Goal: Find specific page/section: Find specific page/section

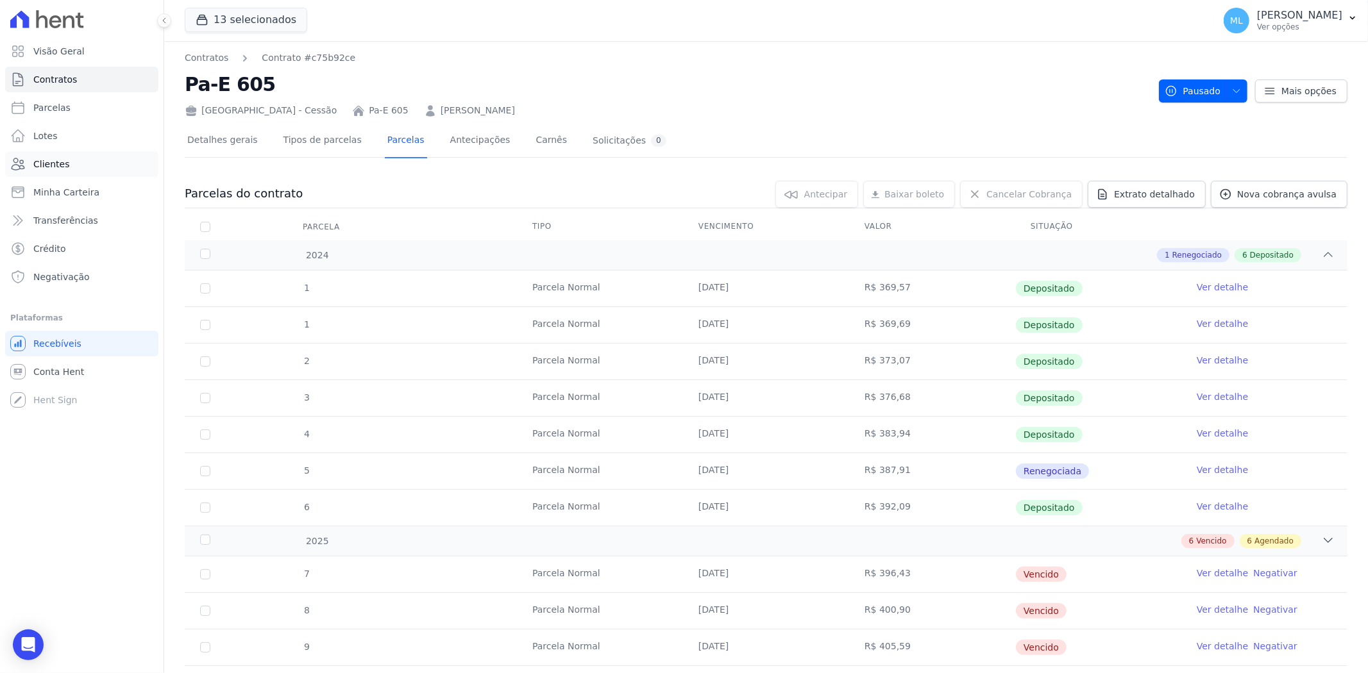
click at [79, 159] on link "Clientes" at bounding box center [81, 164] width 153 height 26
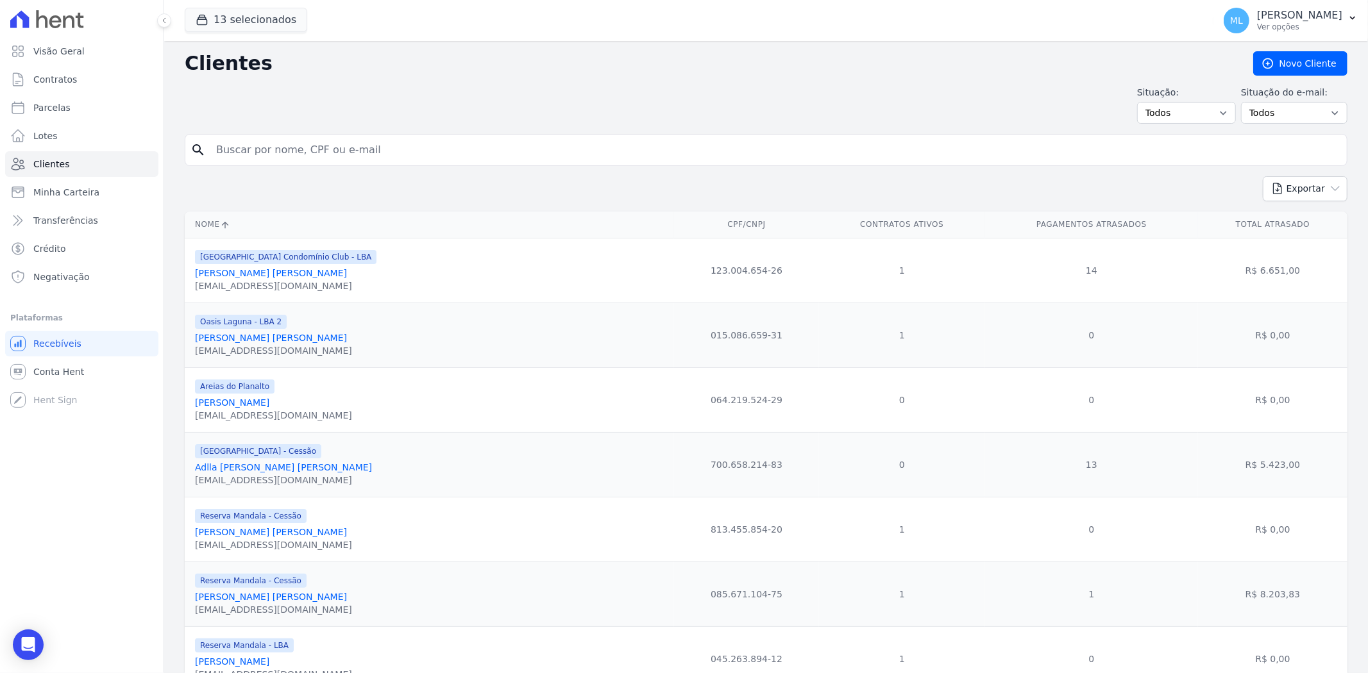
click at [369, 155] on input "search" at bounding box center [774, 150] width 1133 height 26
type input "[PERSON_NAME] [PERSON_NAME]"
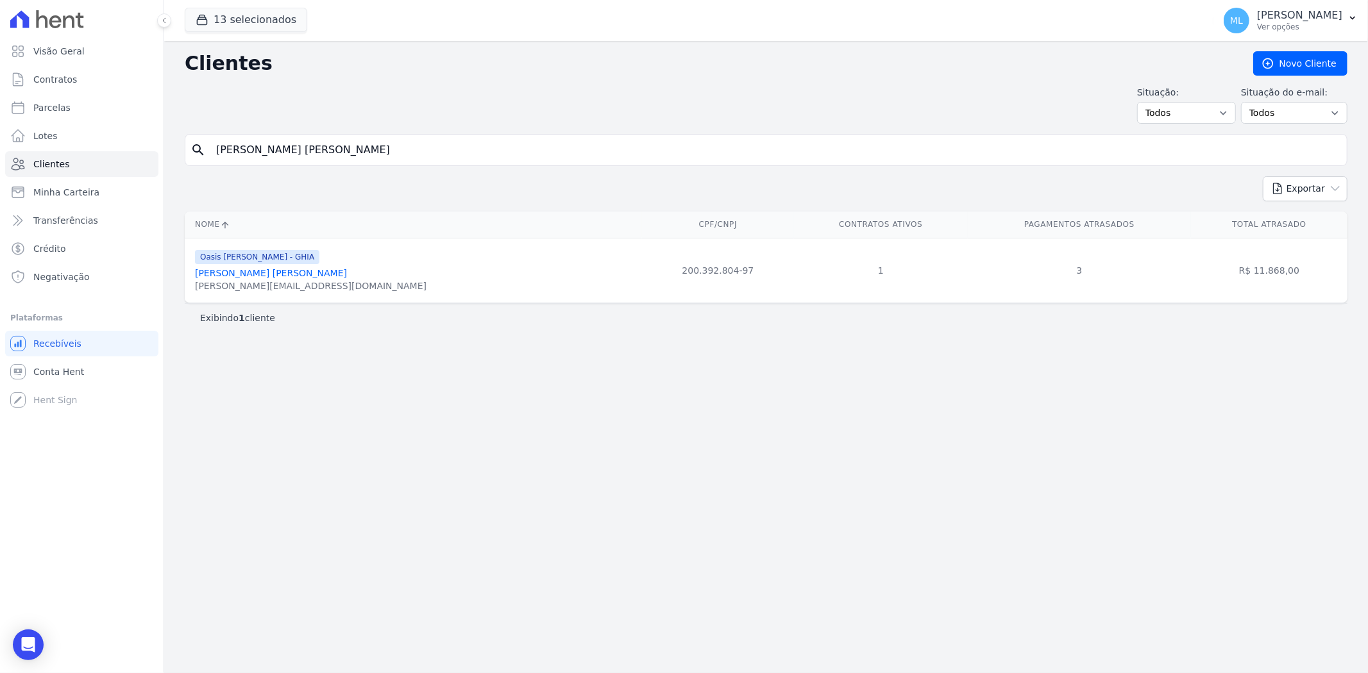
click at [308, 275] on link "[PERSON_NAME] [PERSON_NAME]" at bounding box center [271, 273] width 152 height 10
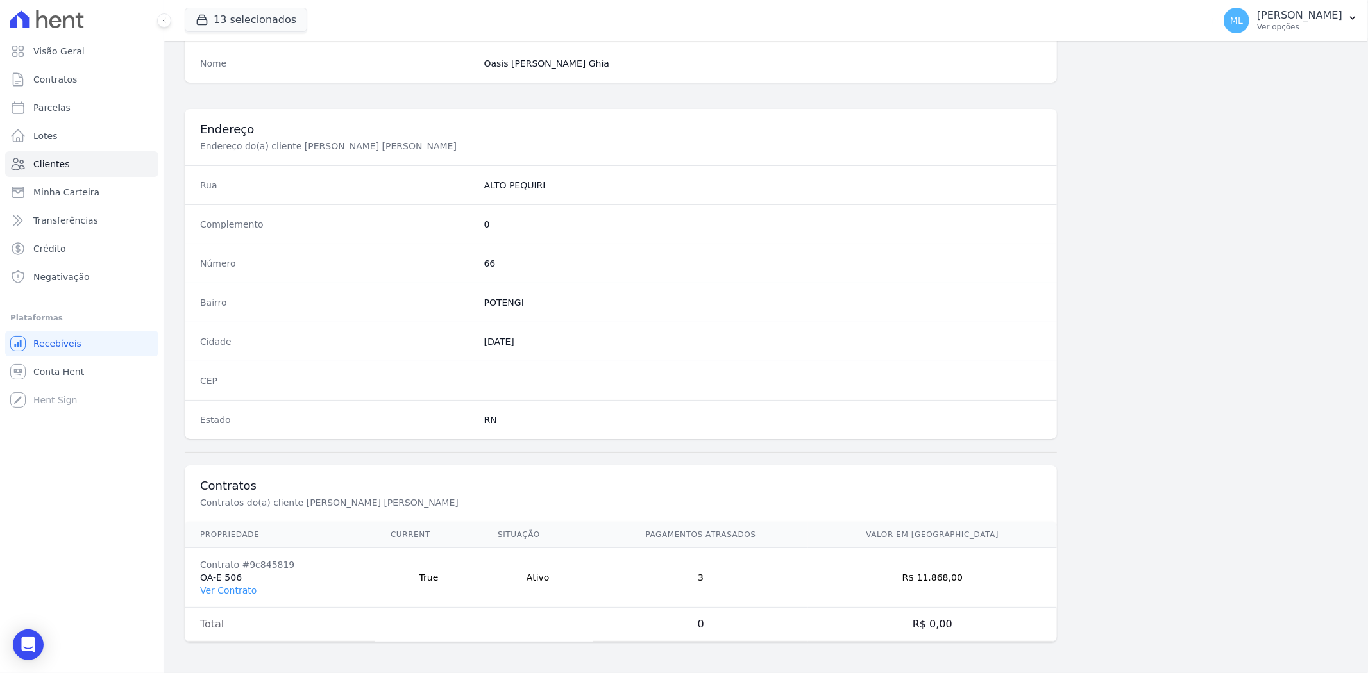
scroll to position [529, 0]
click at [242, 595] on link "Ver Contrato" at bounding box center [228, 591] width 56 height 10
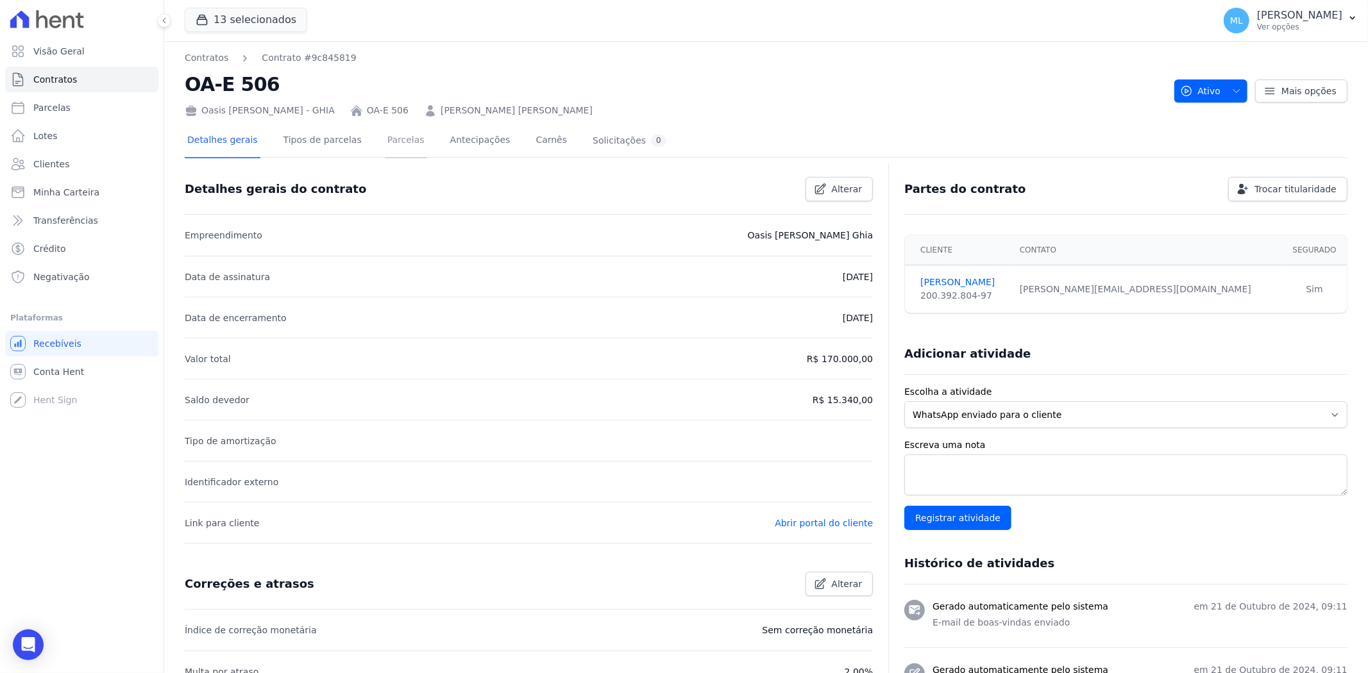
click at [393, 145] on link "Parcelas" at bounding box center [406, 141] width 42 height 34
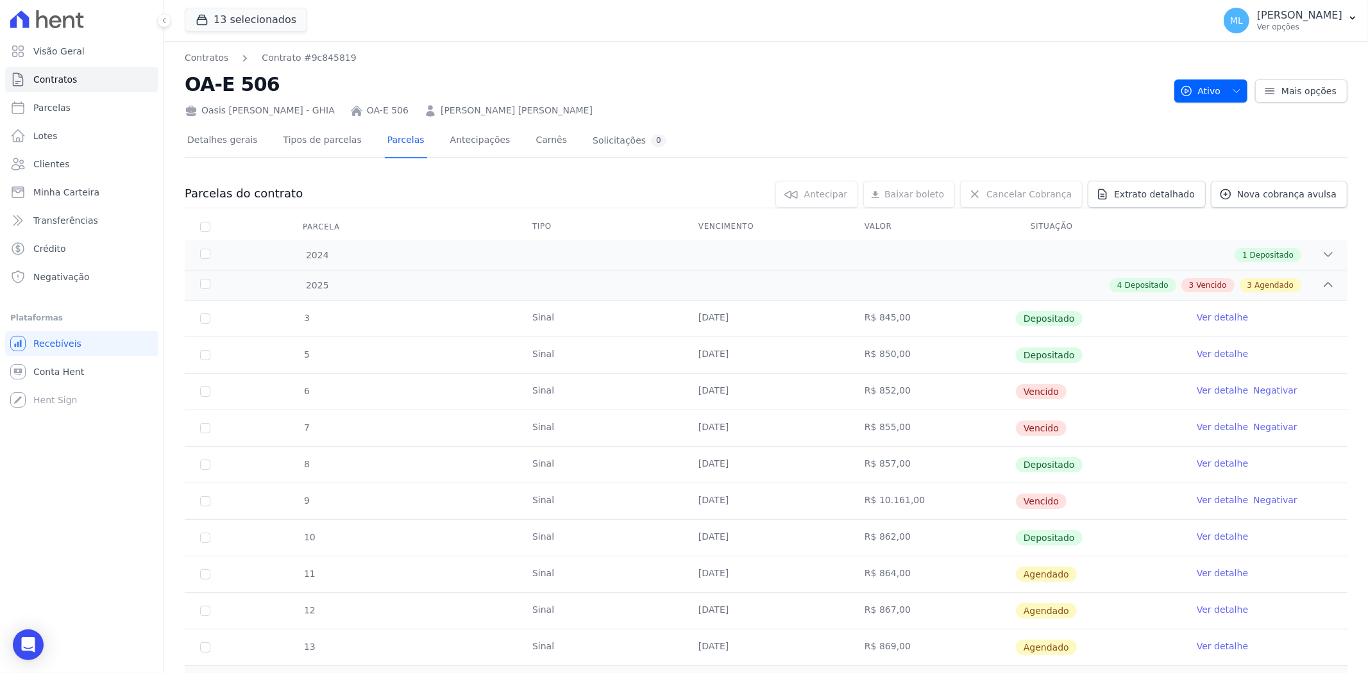
click at [1214, 539] on link "Ver detalhe" at bounding box center [1222, 536] width 51 height 13
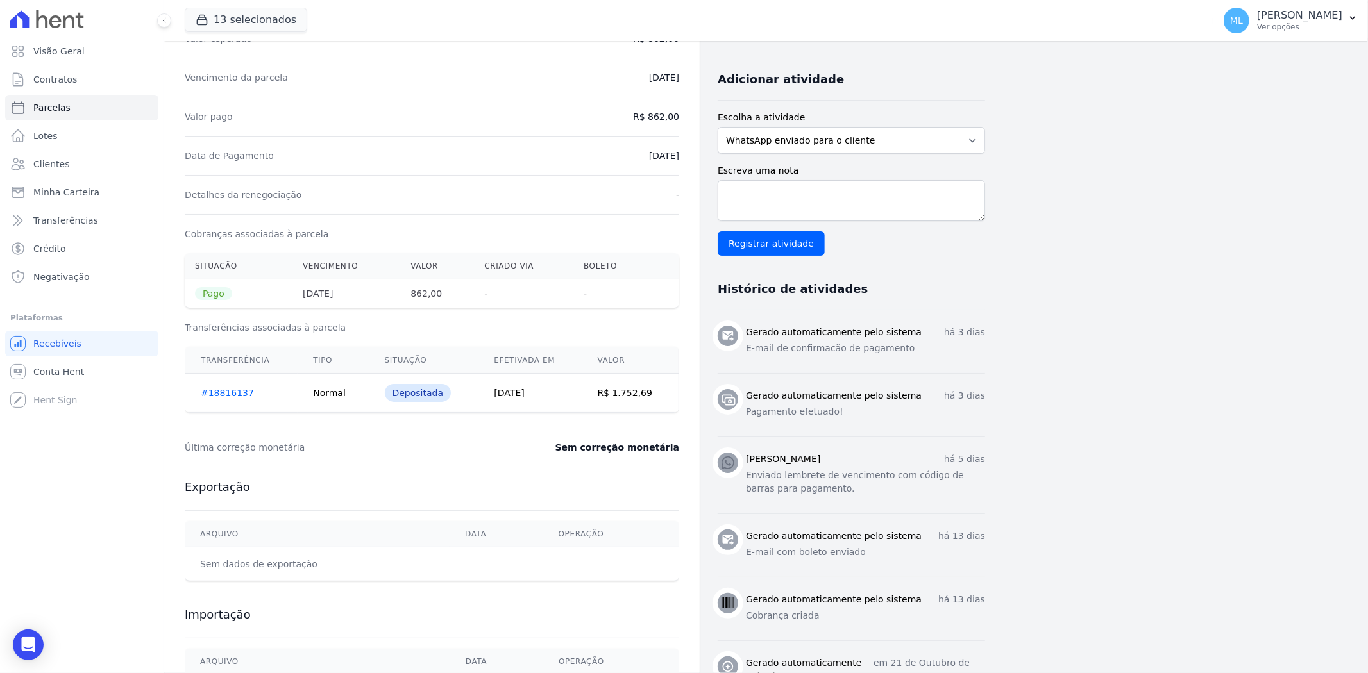
scroll to position [285, 0]
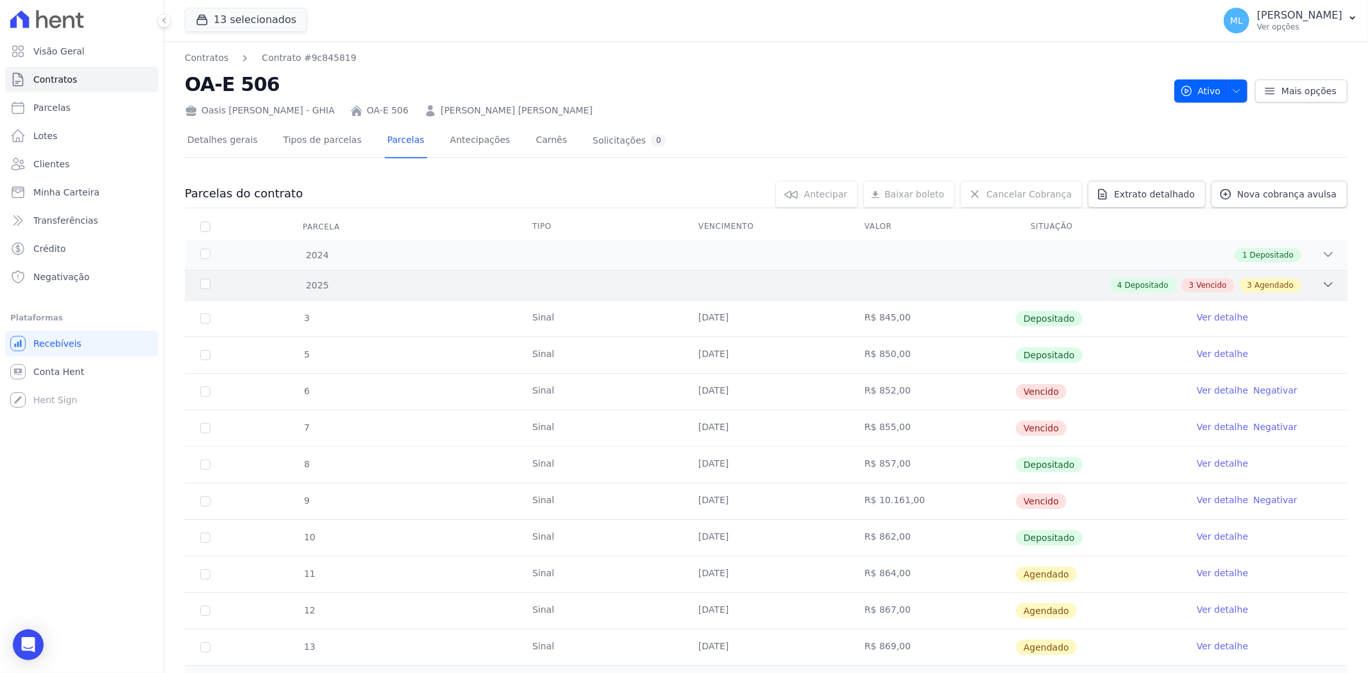
scroll to position [61, 0]
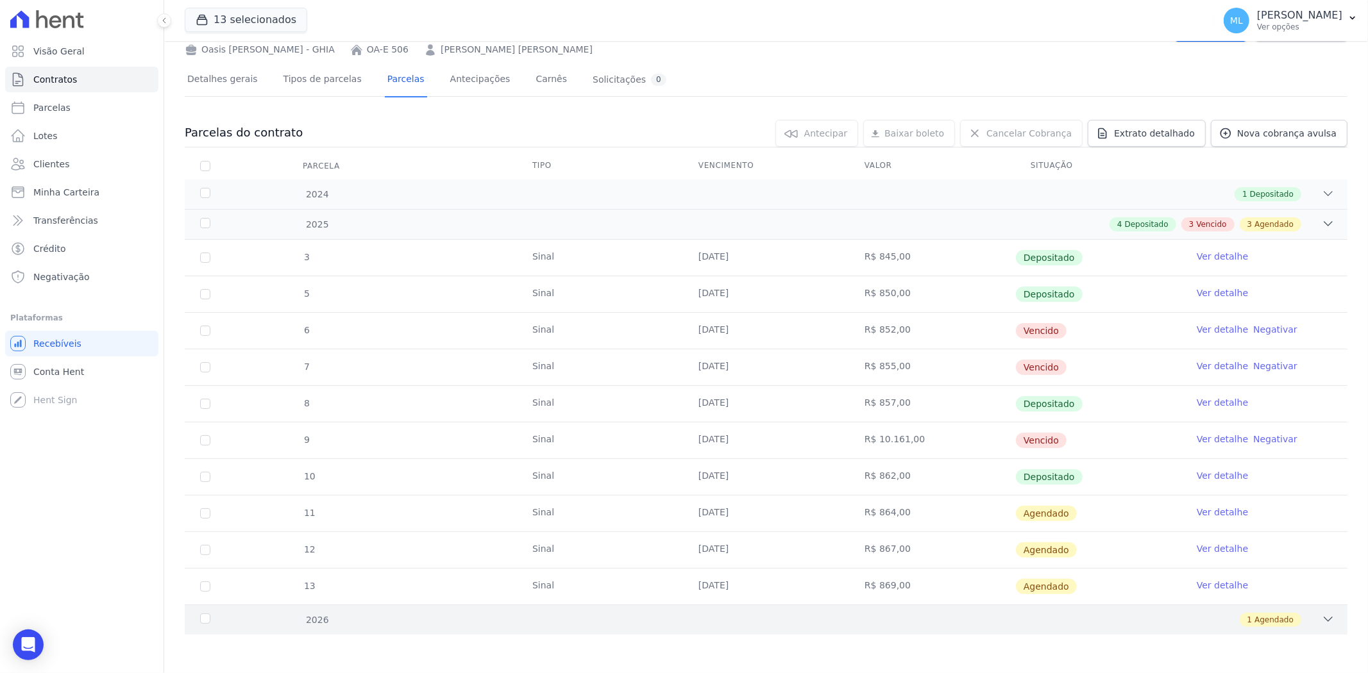
click at [652, 621] on div "1 Agendado" at bounding box center [823, 620] width 1023 height 14
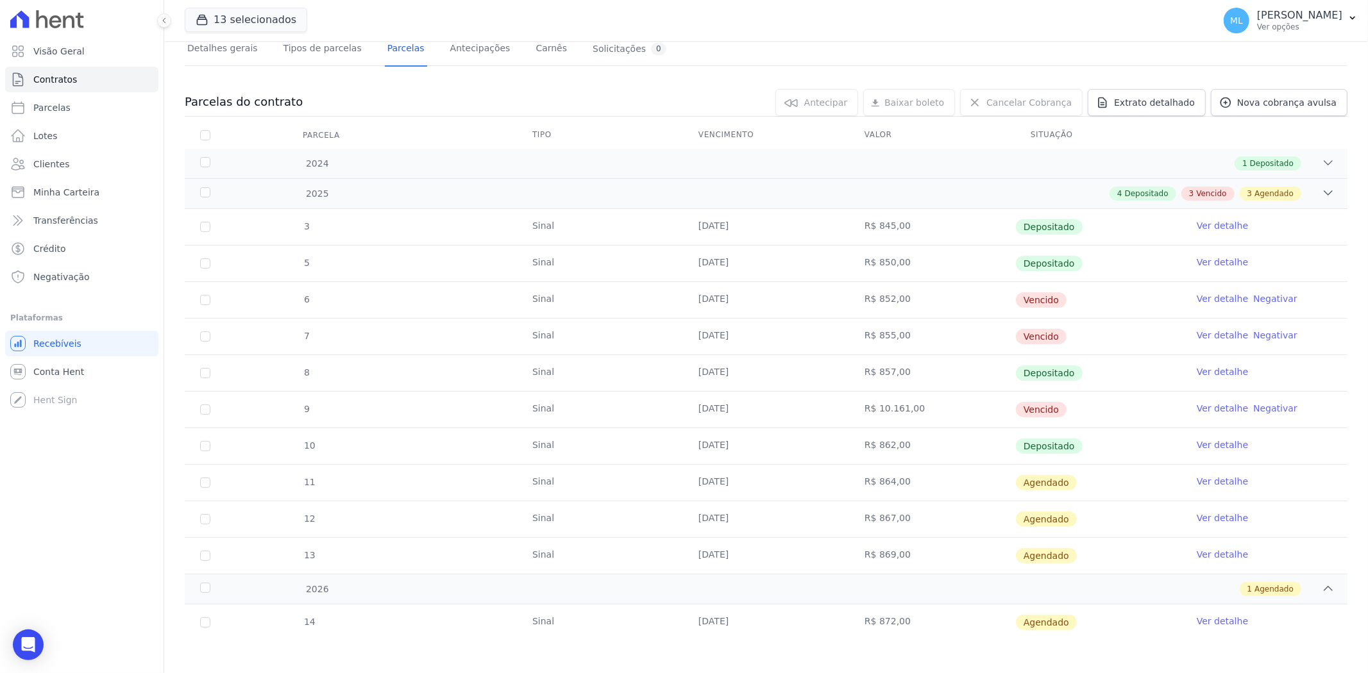
scroll to position [97, 0]
